Goal: Find contact information: Find contact information

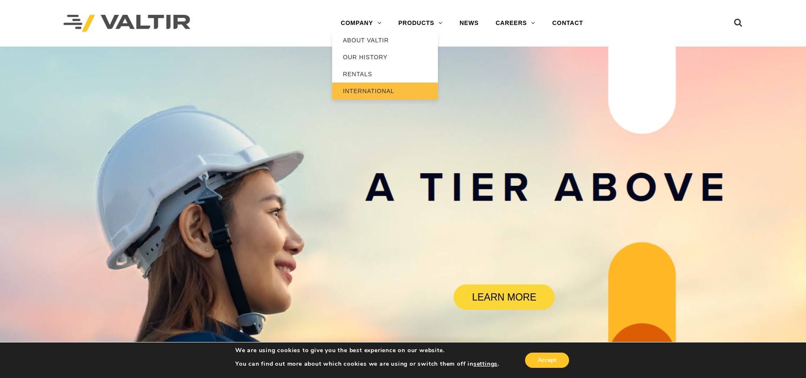
click at [376, 91] on link "INTERNATIONAL" at bounding box center [385, 91] width 106 height 17
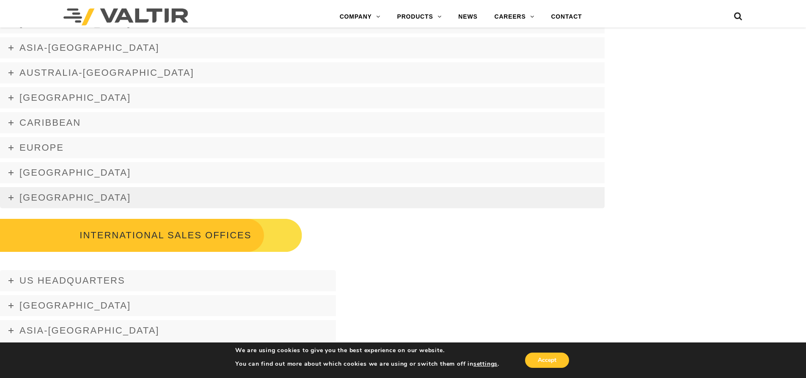
scroll to position [1269, 0]
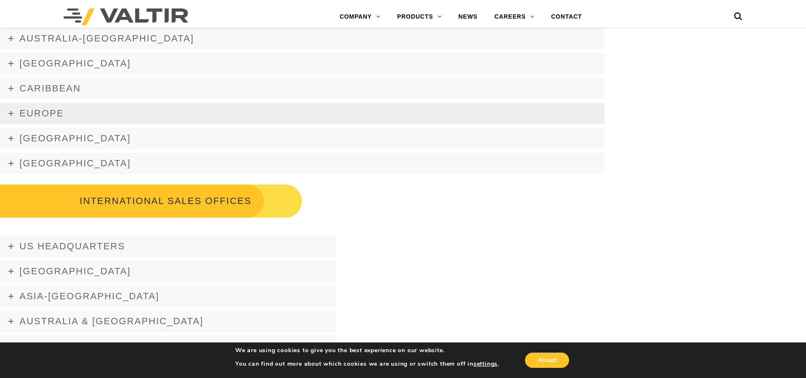
click at [43, 108] on span "Europe" at bounding box center [41, 113] width 44 height 11
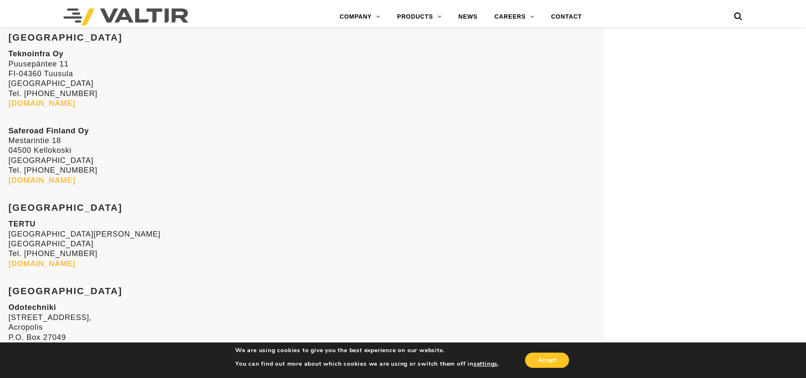
scroll to position [1989, 0]
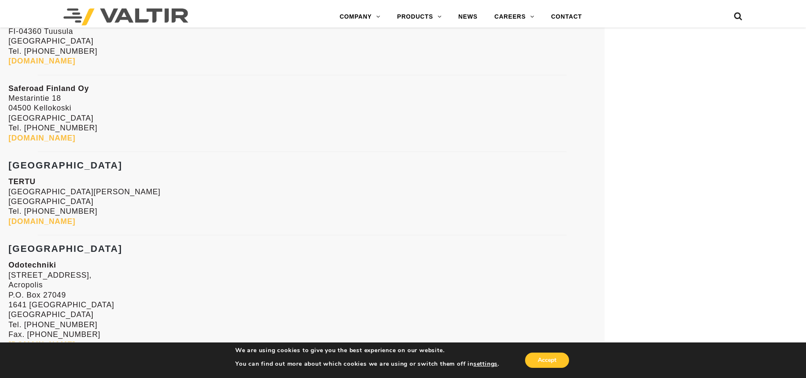
click at [43, 219] on link "[DOMAIN_NAME]" at bounding box center [41, 221] width 67 height 8
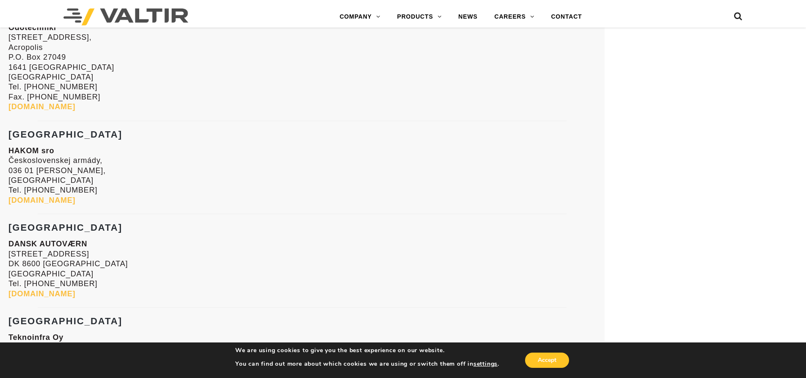
scroll to position [1523, 0]
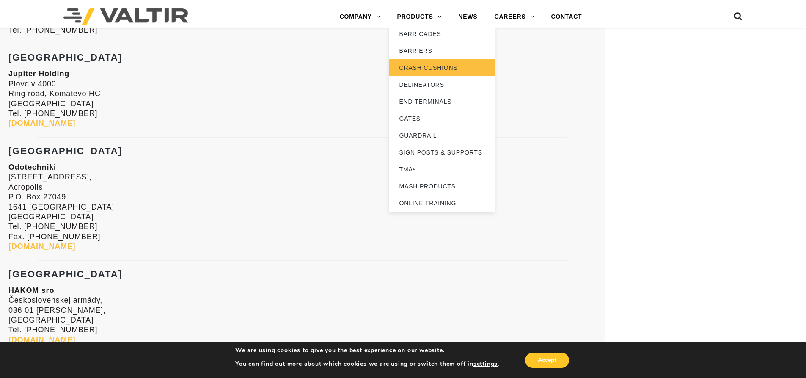
click at [421, 67] on link "CRASH CUSHIONS" at bounding box center [442, 67] width 106 height 17
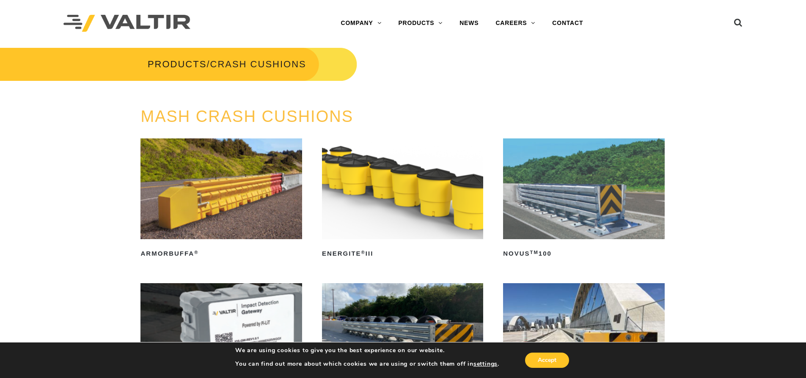
click at [416, 202] on img at bounding box center [402, 188] width 161 height 101
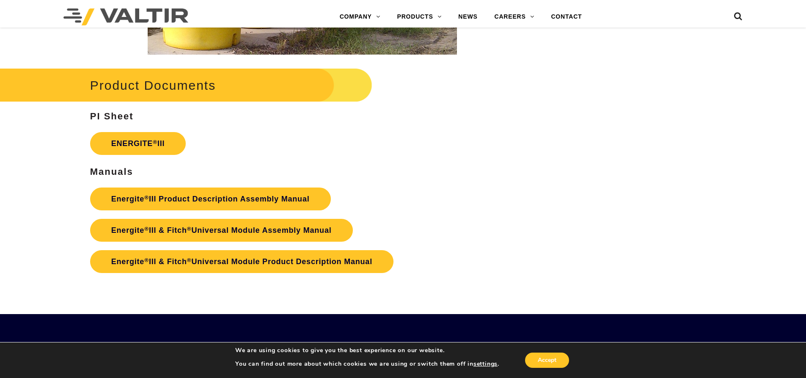
scroll to position [1439, 0]
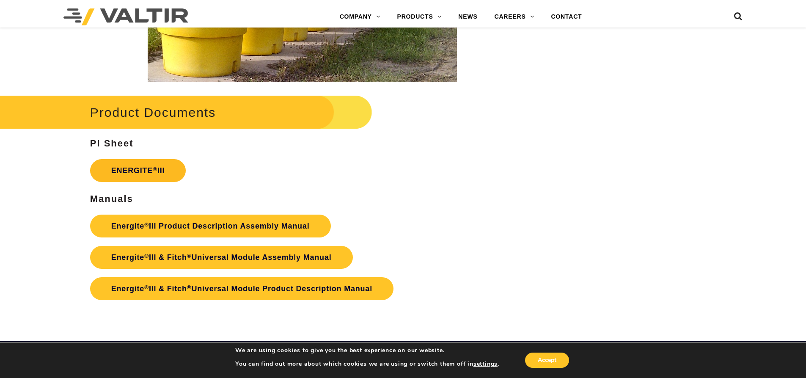
click at [162, 171] on link "ENERGITE ® III" at bounding box center [138, 170] width 96 height 23
